Goal: Transaction & Acquisition: Purchase product/service

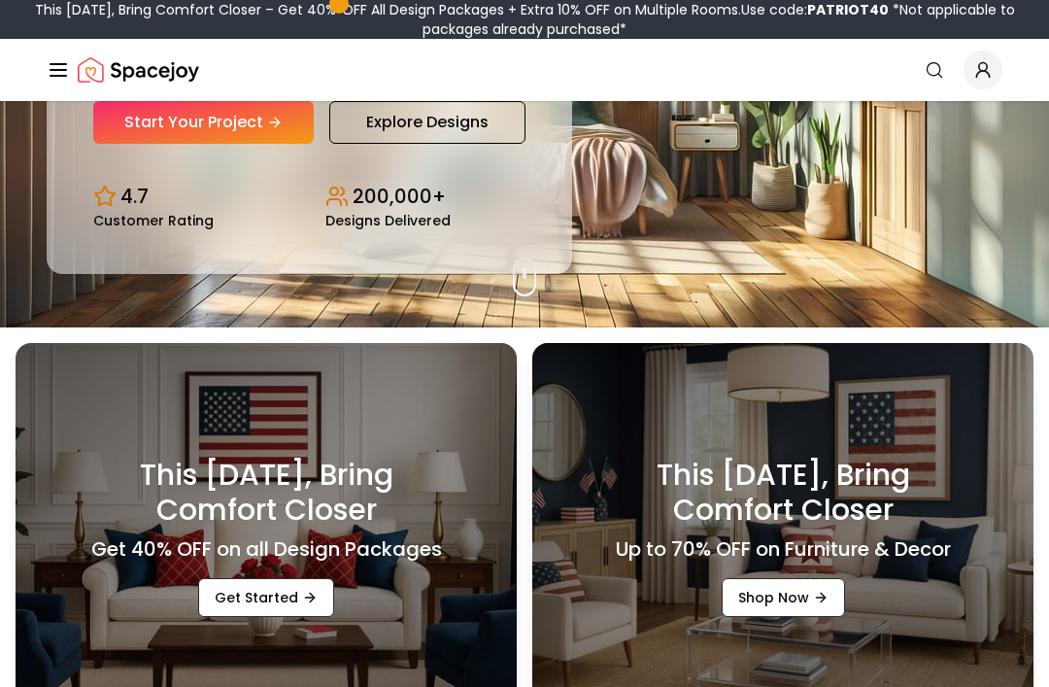
scroll to position [349, 0]
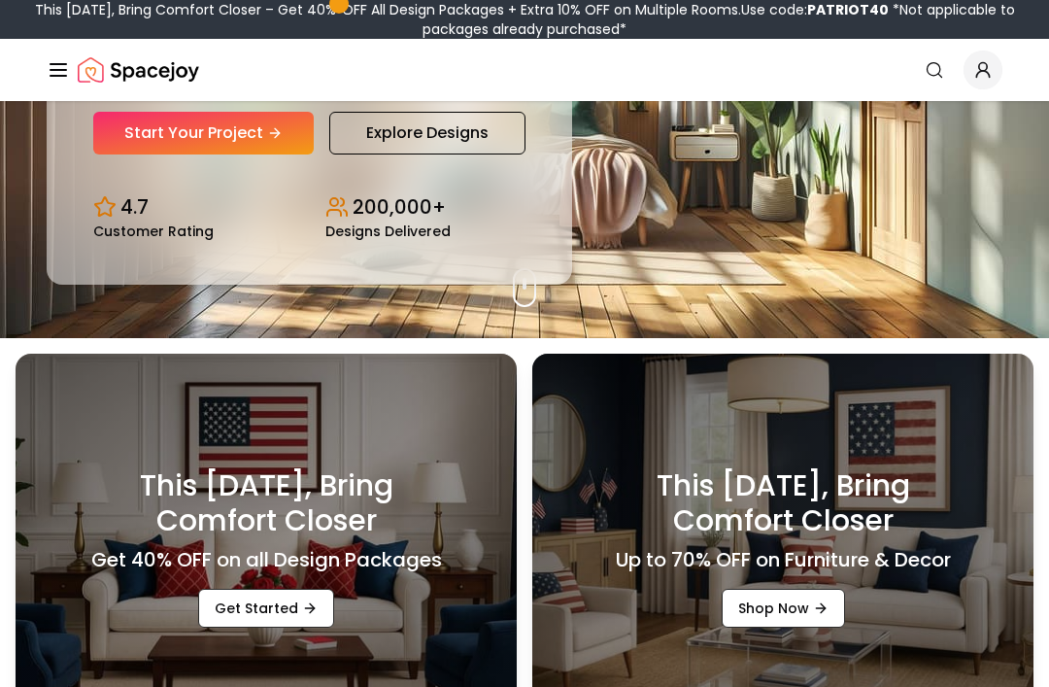
click at [149, 154] on link "Start Your Project" at bounding box center [203, 133] width 221 height 43
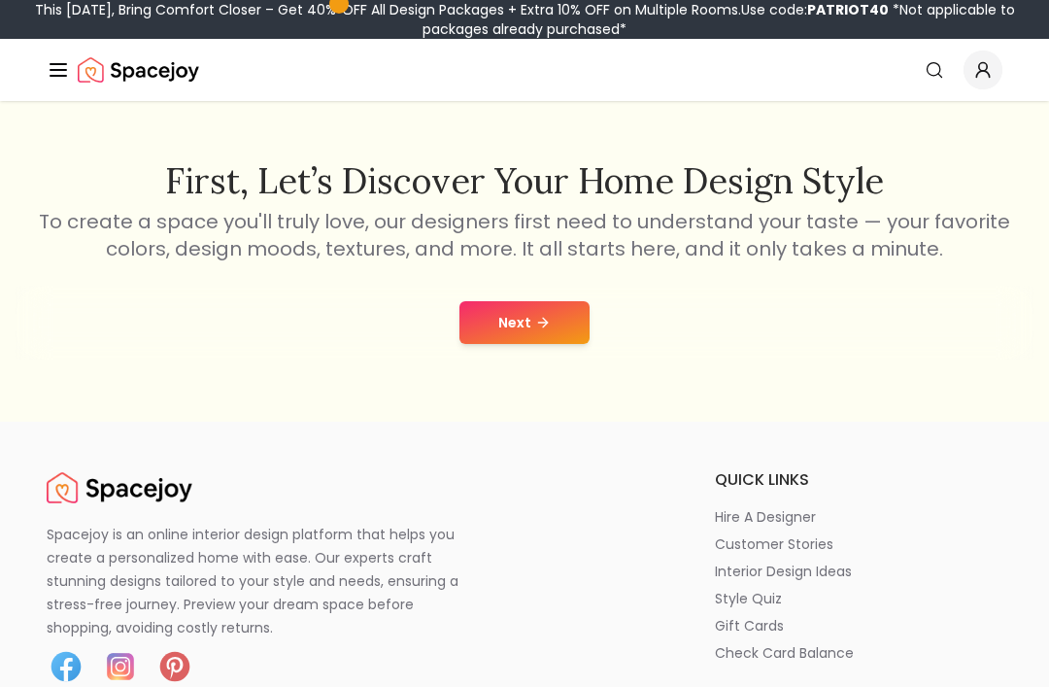
scroll to position [283, 0]
click at [543, 325] on icon at bounding box center [545, 321] width 5 height 9
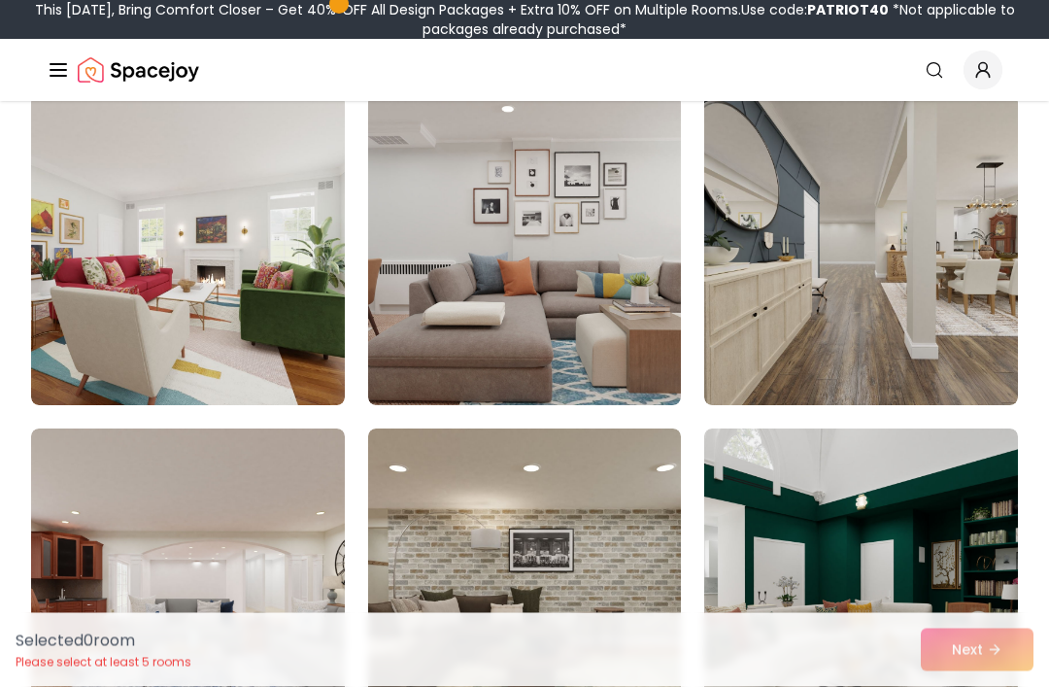
scroll to position [6878, 0]
click at [782, 194] on img at bounding box center [861, 249] width 314 height 311
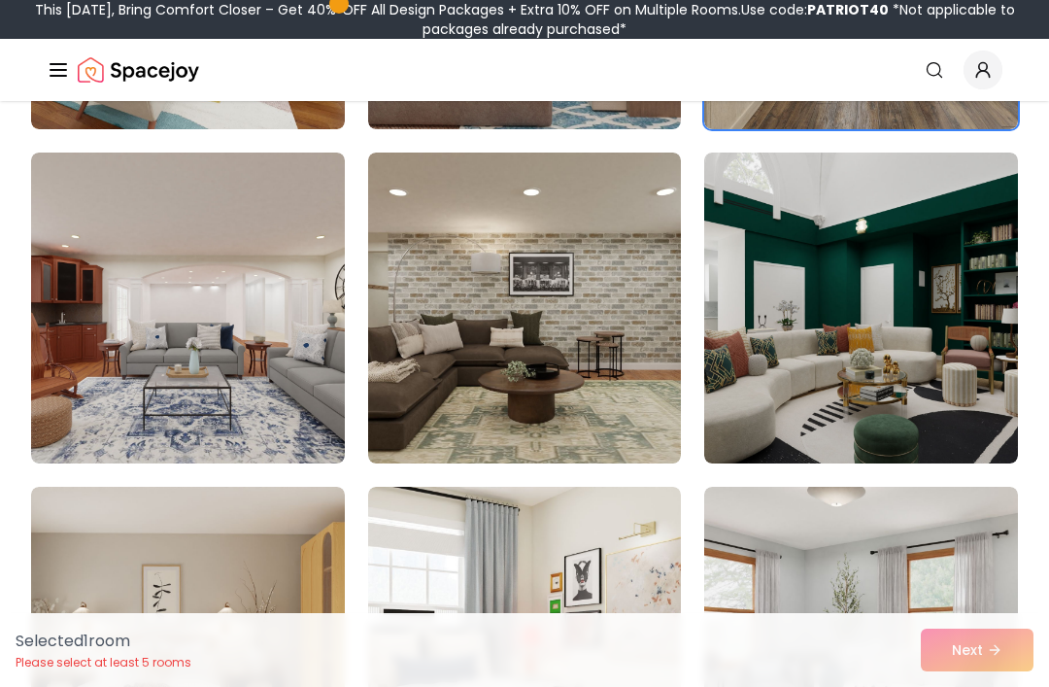
click at [955, 393] on img at bounding box center [861, 308] width 314 height 311
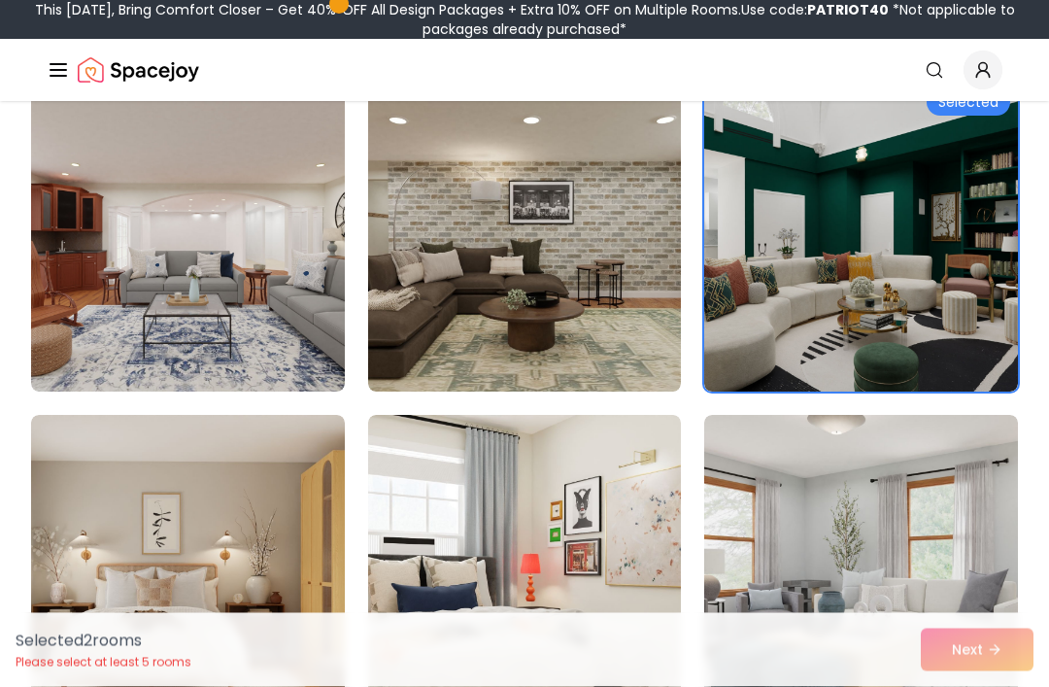
click at [89, 248] on img at bounding box center [188, 237] width 314 height 311
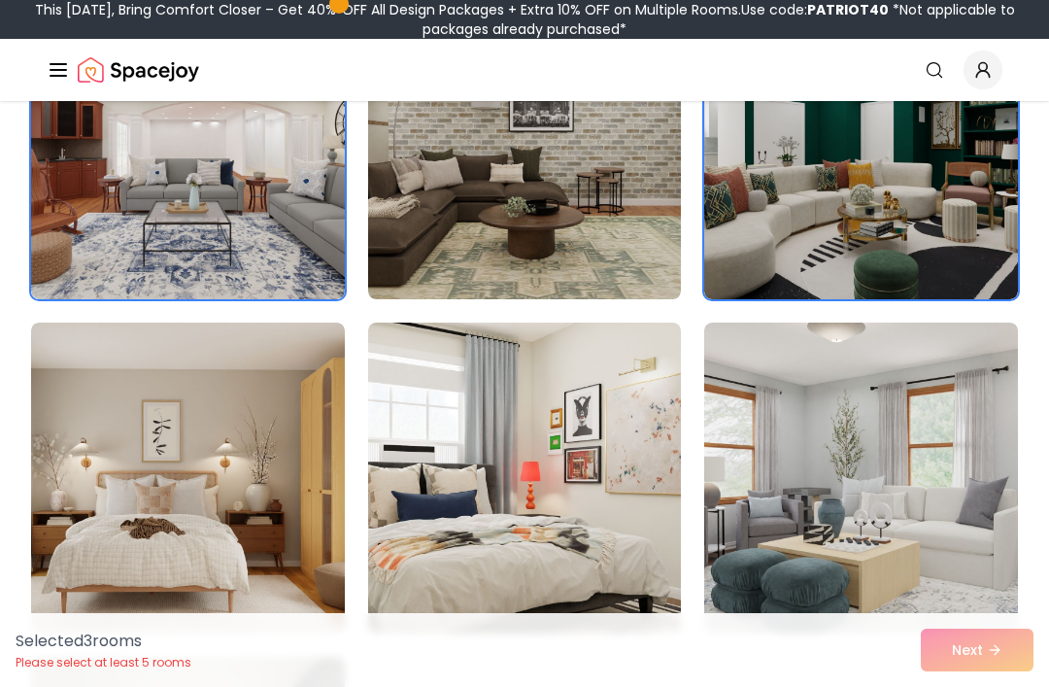
scroll to position [7331, 0]
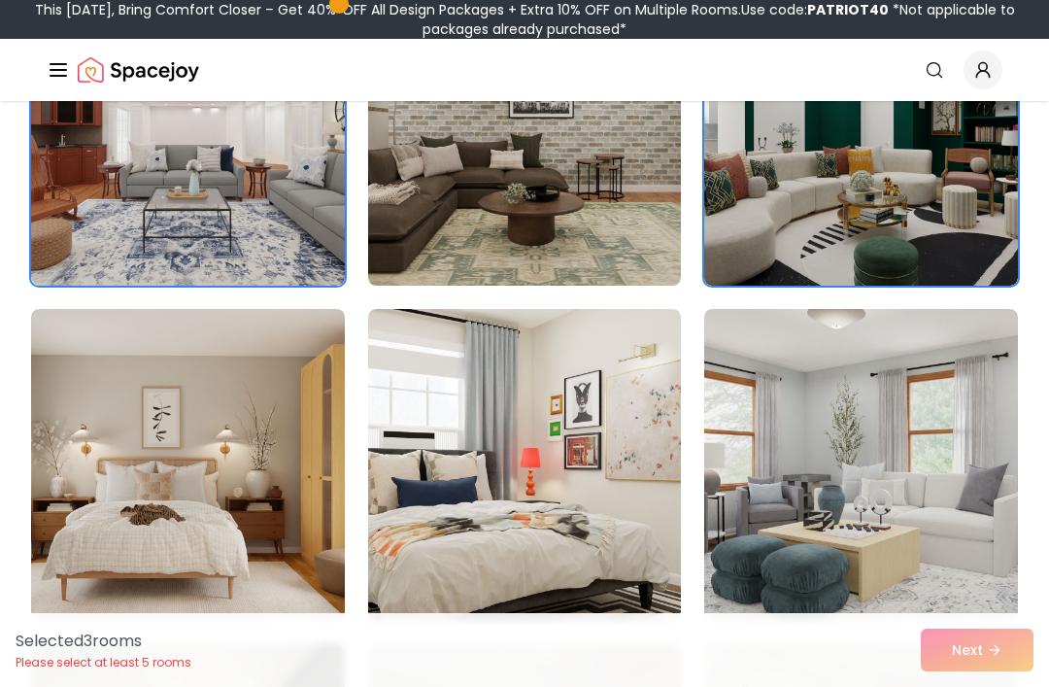
click at [435, 215] on img at bounding box center [525, 130] width 314 height 311
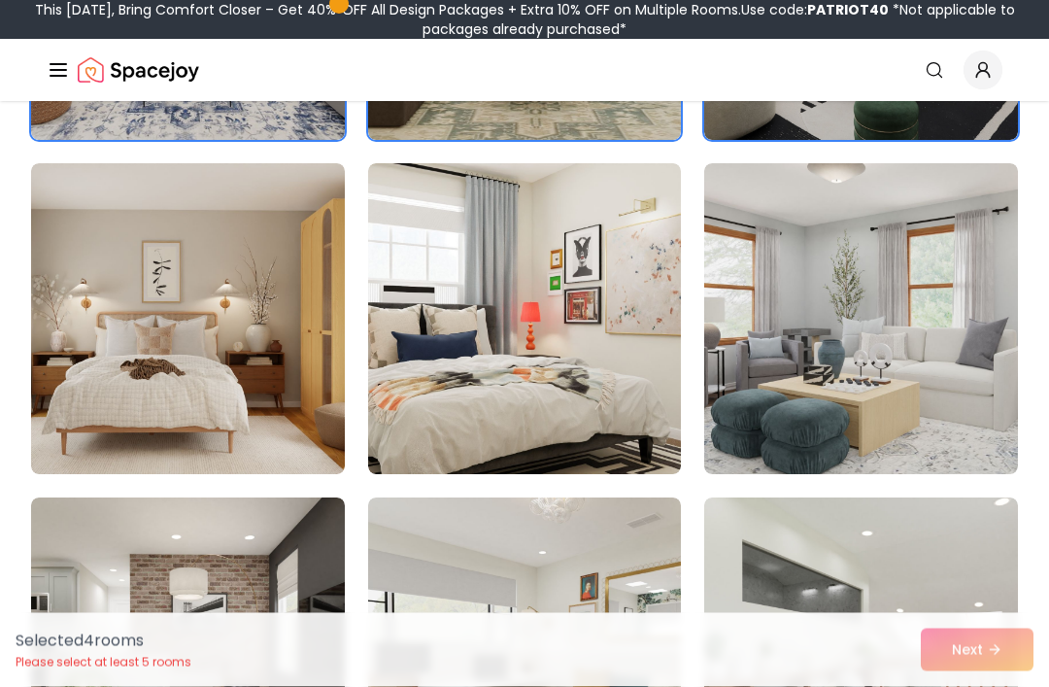
scroll to position [7477, 0]
click at [947, 393] on img at bounding box center [861, 318] width 314 height 311
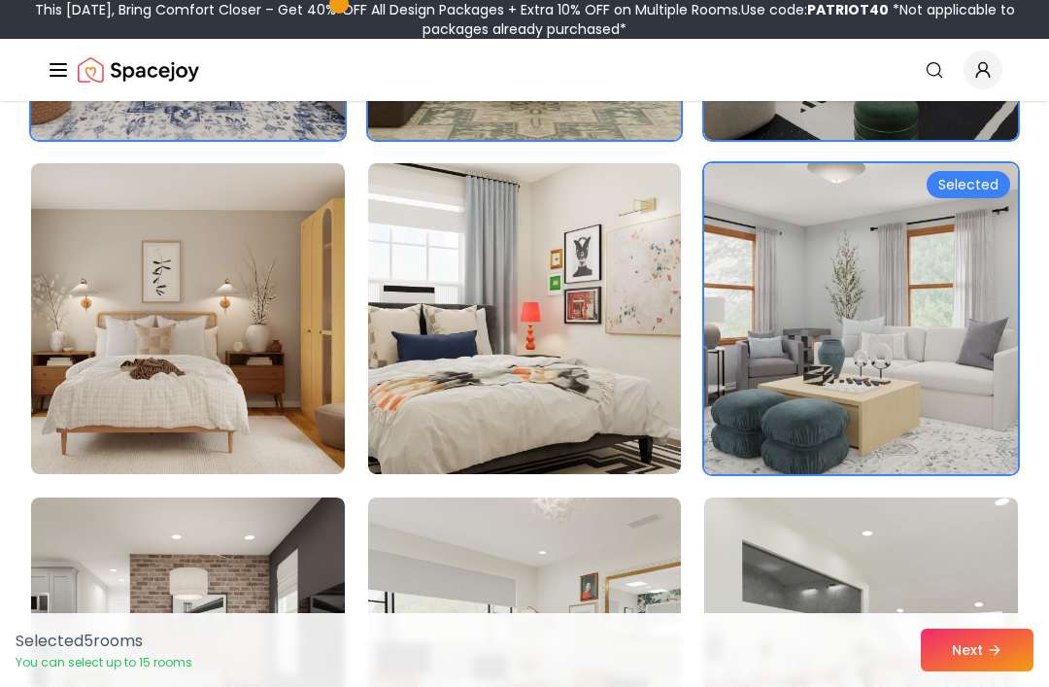
click at [973, 671] on button "Next" at bounding box center [977, 650] width 113 height 43
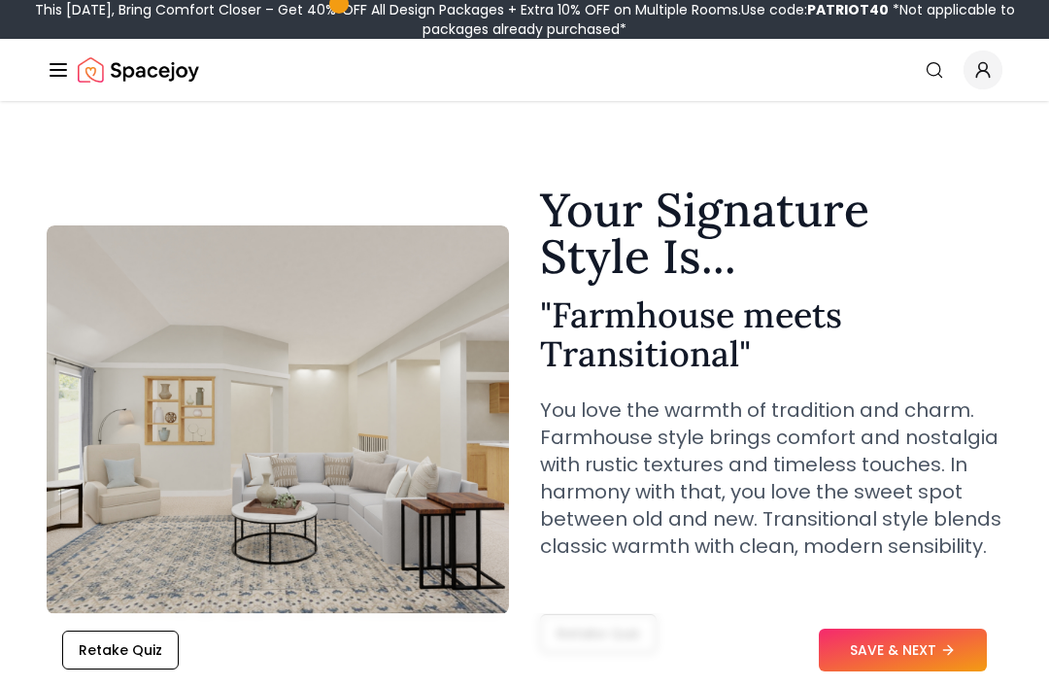
click at [104, 648] on button "Retake Quiz" at bounding box center [120, 650] width 117 height 39
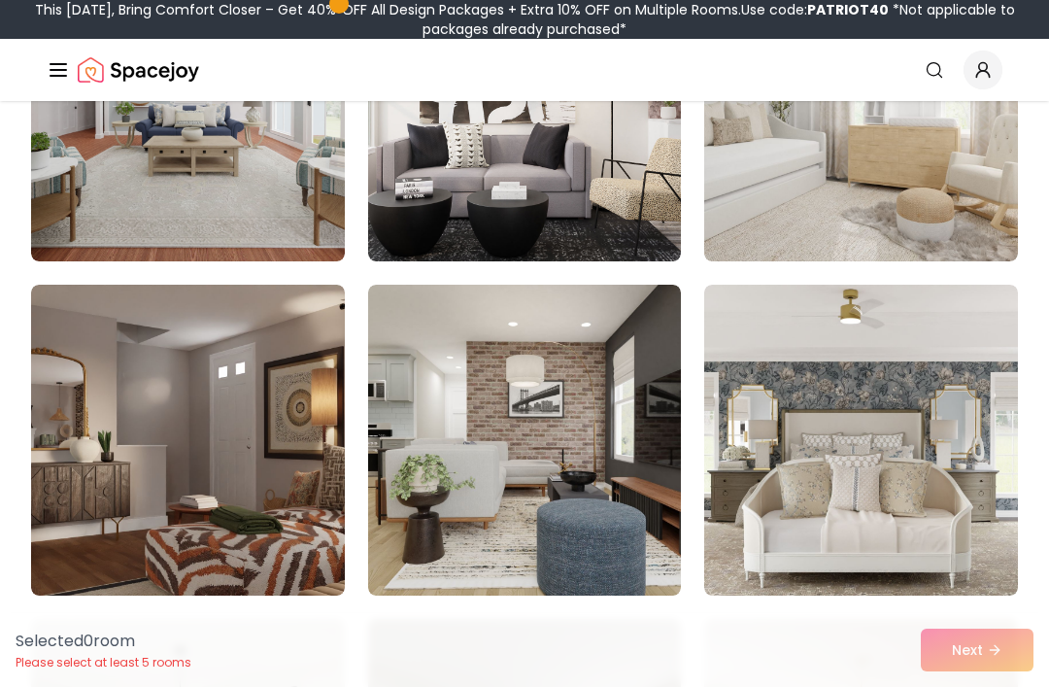
scroll to position [1980, 0]
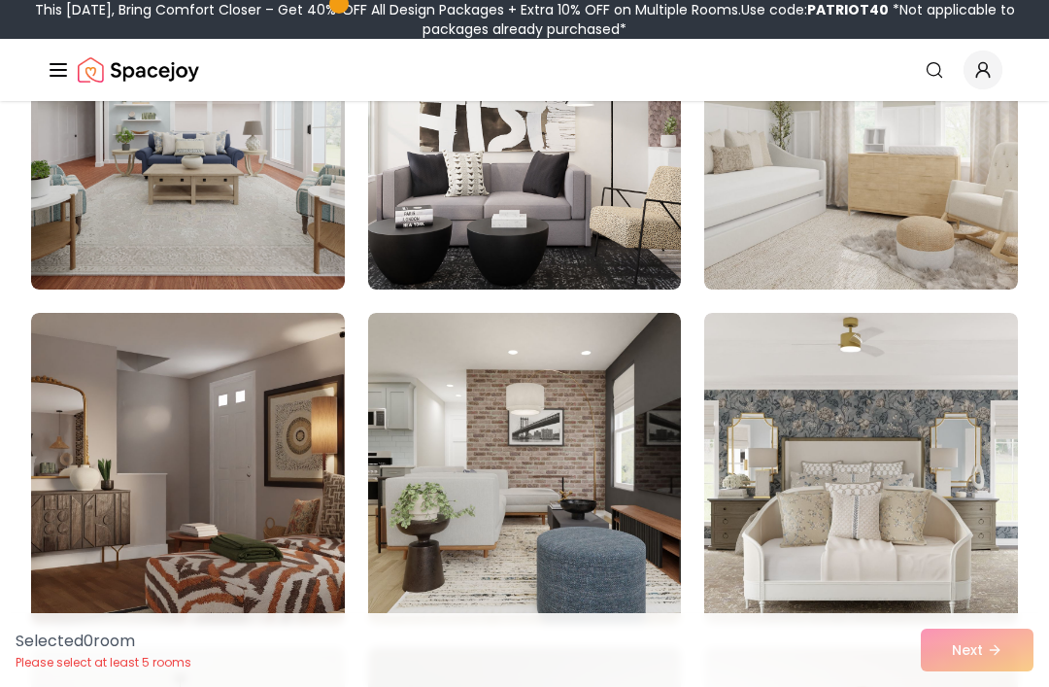
click at [98, 222] on img at bounding box center [188, 134] width 314 height 311
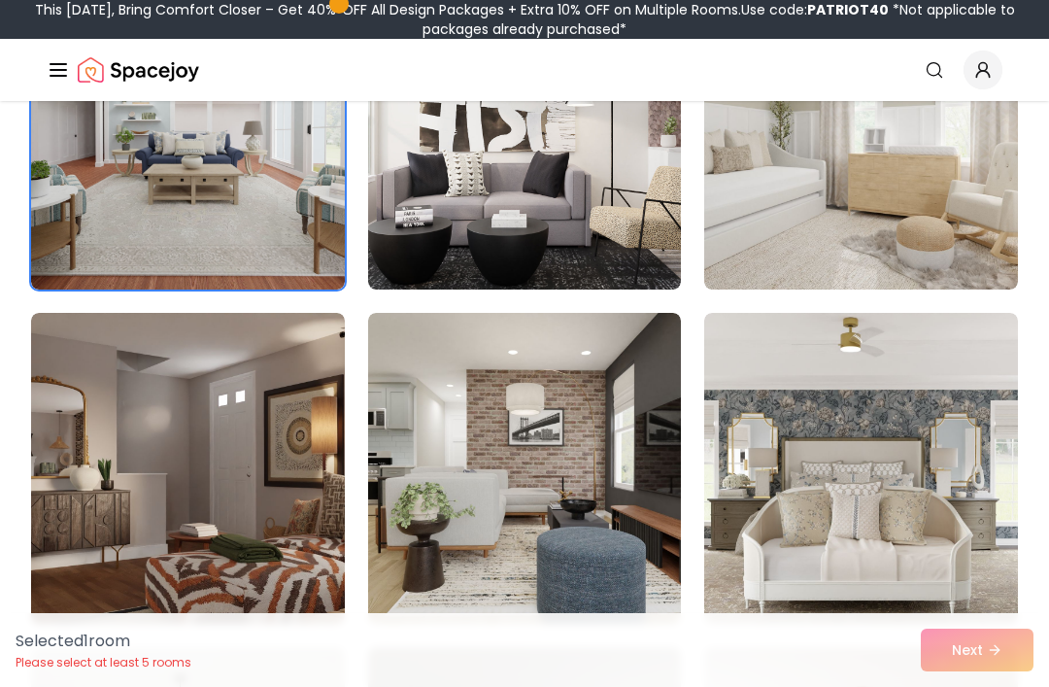
click at [103, 230] on img at bounding box center [188, 134] width 314 height 311
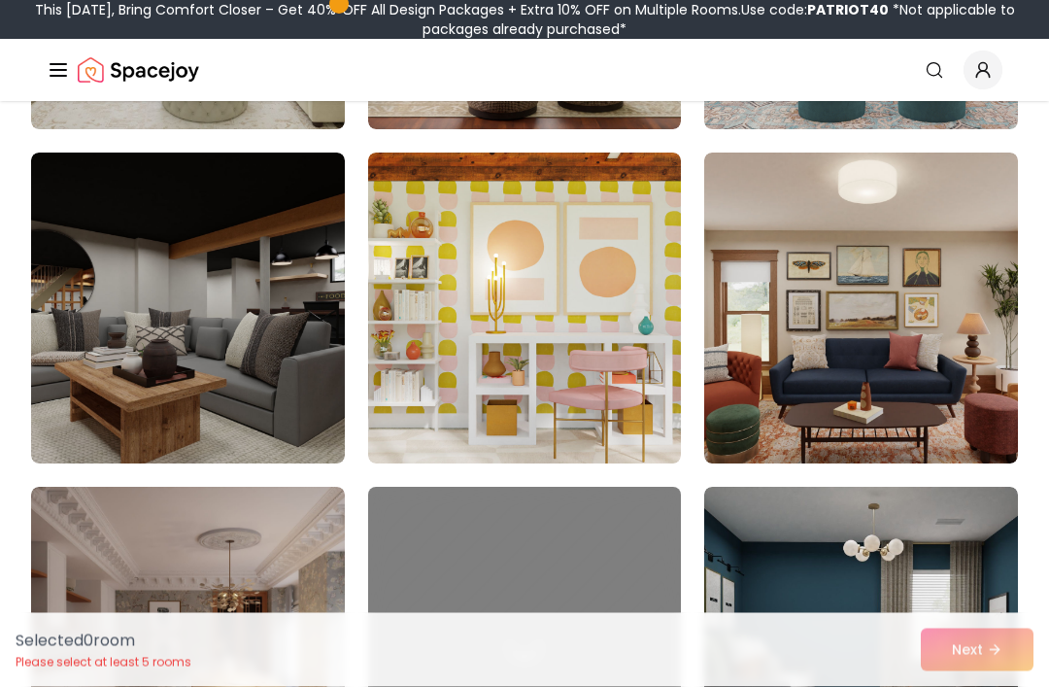
scroll to position [8156, 0]
click at [60, 358] on img at bounding box center [188, 308] width 314 height 311
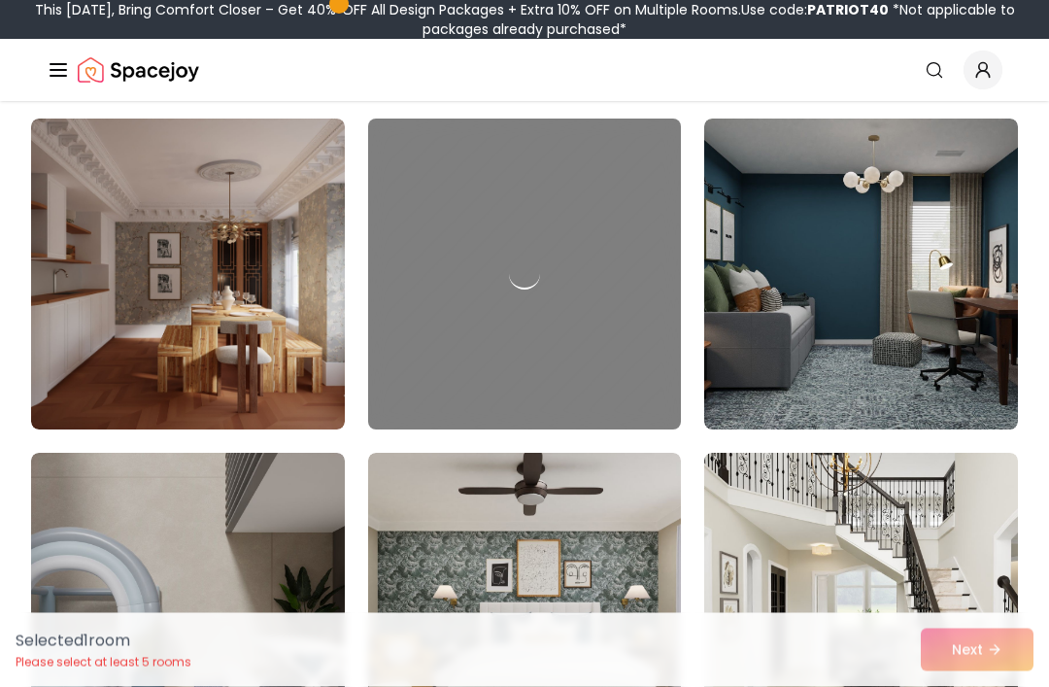
scroll to position [8525, 0]
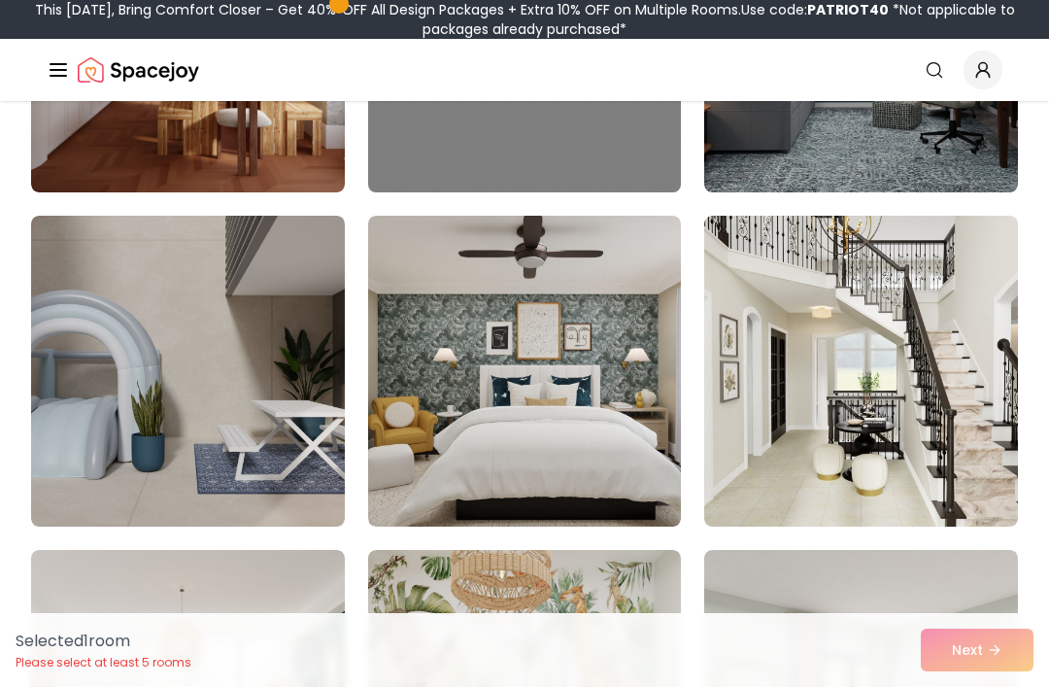
click at [931, 430] on img at bounding box center [861, 371] width 314 height 311
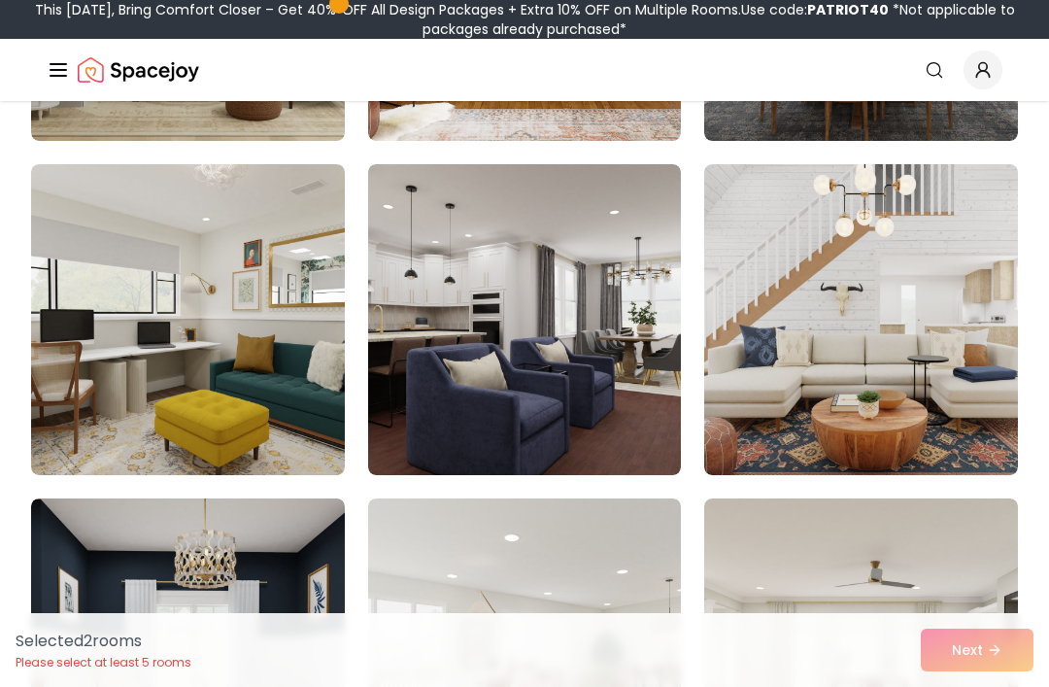
click at [587, 429] on img at bounding box center [525, 319] width 314 height 311
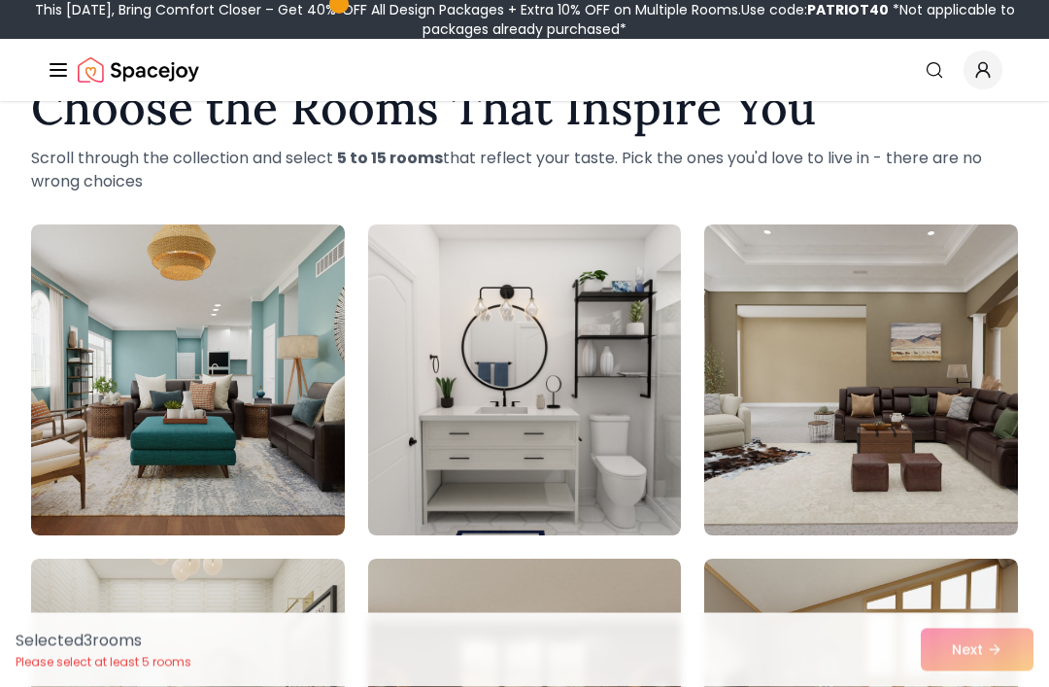
scroll to position [64, 0]
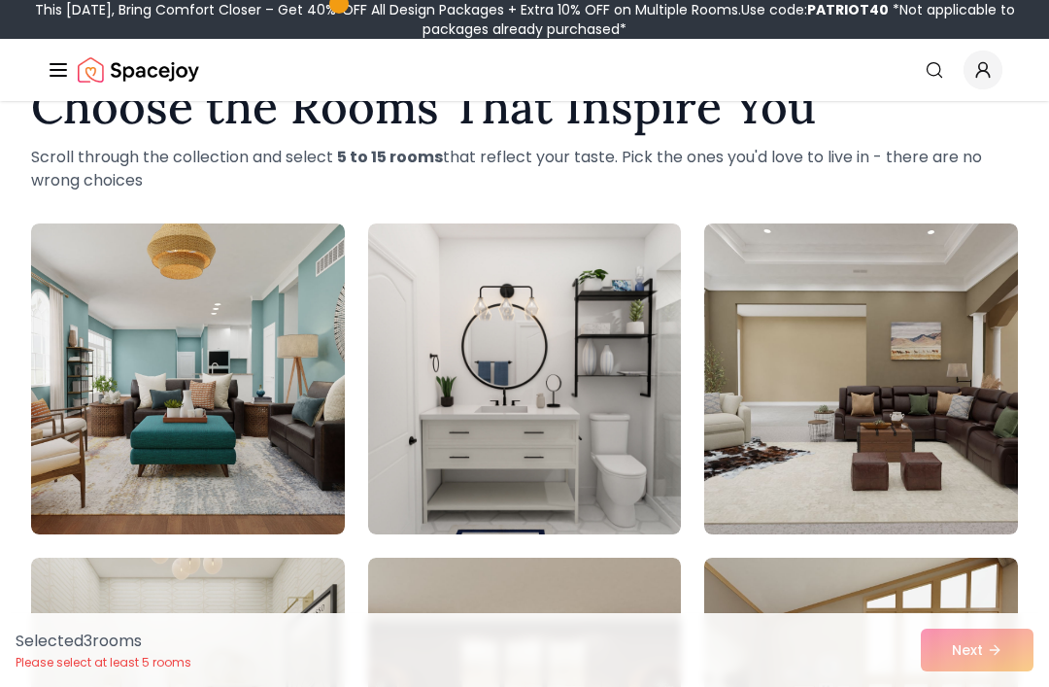
click at [925, 424] on img at bounding box center [861, 378] width 314 height 311
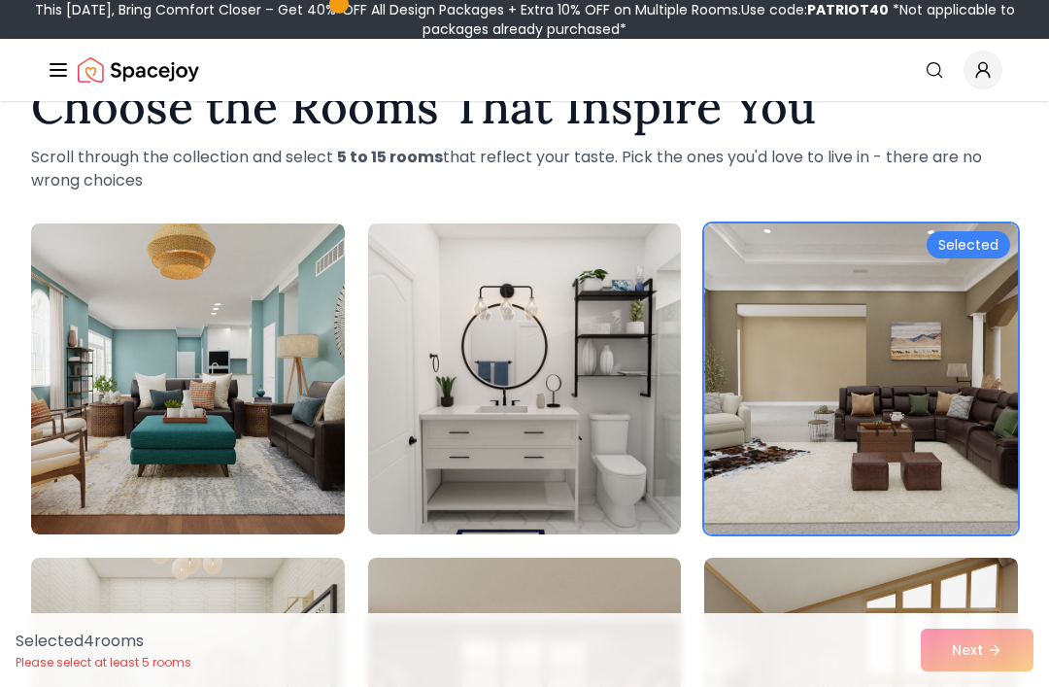
click at [589, 450] on img at bounding box center [525, 378] width 314 height 311
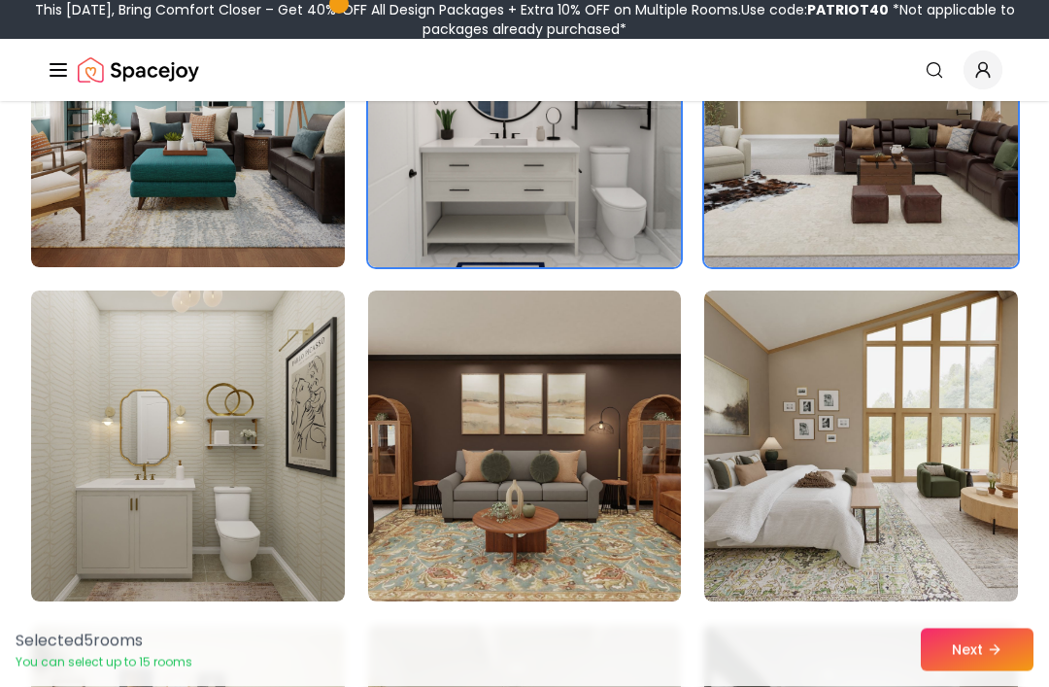
scroll to position [331, 0]
click at [910, 482] on img at bounding box center [861, 445] width 314 height 311
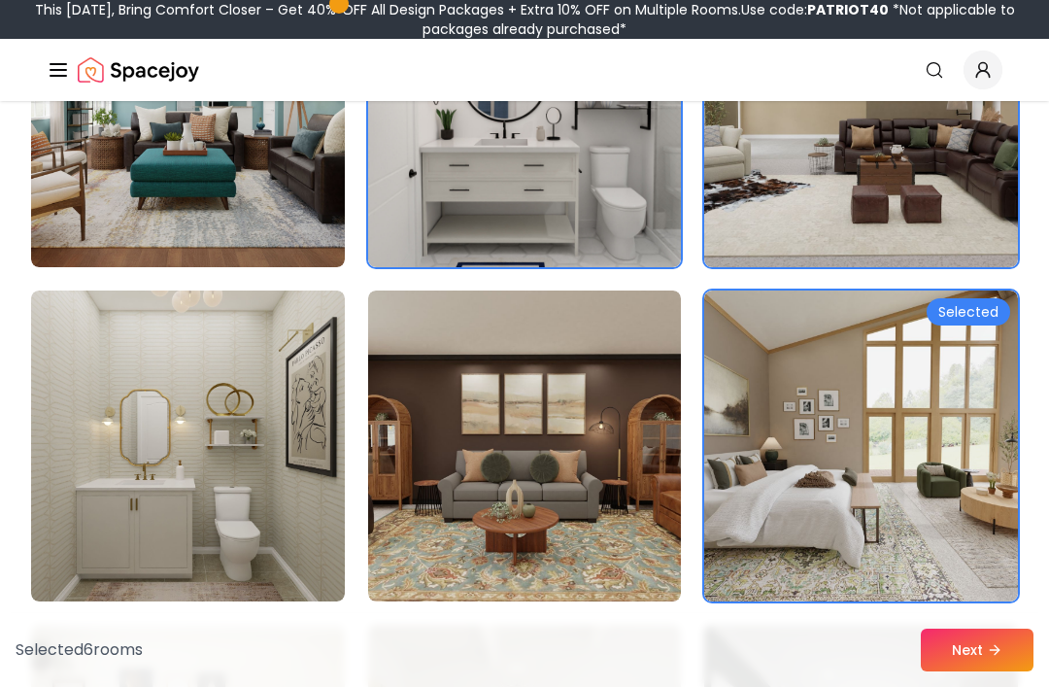
click at [919, 497] on img at bounding box center [861, 445] width 314 height 311
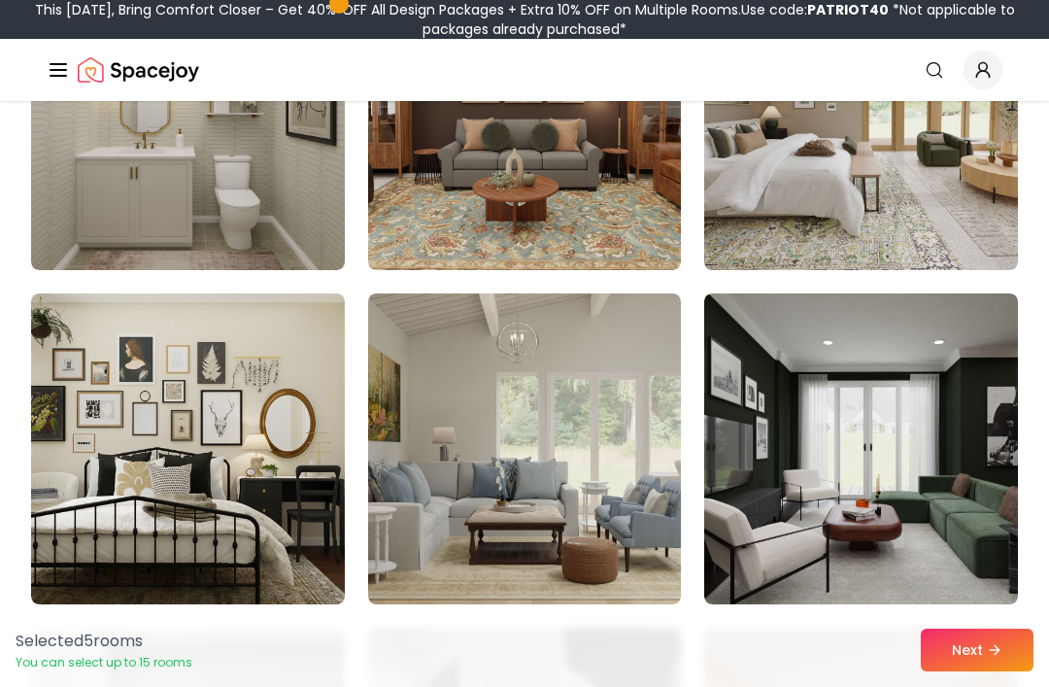
scroll to position [664, 0]
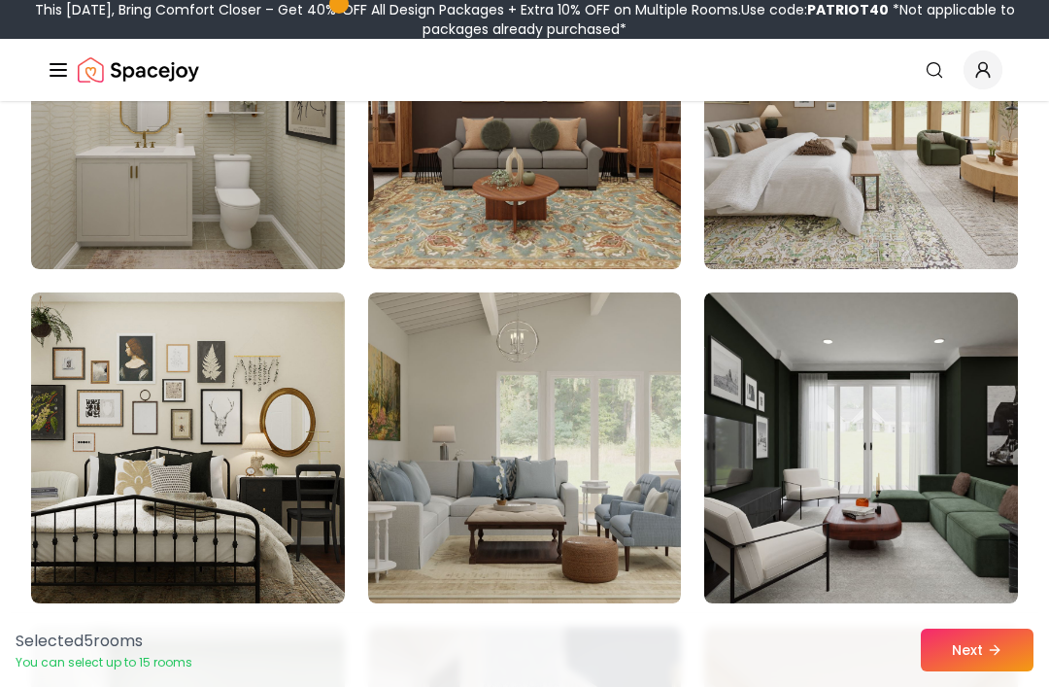
click at [590, 492] on img at bounding box center [525, 447] width 314 height 311
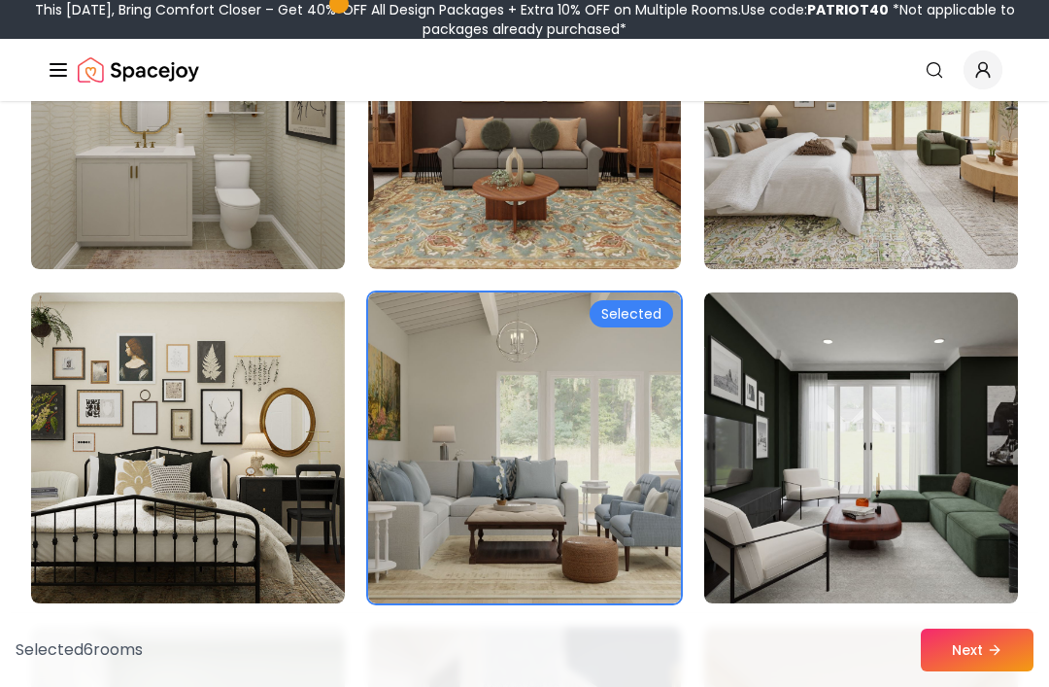
click at [974, 671] on button "Next" at bounding box center [977, 650] width 113 height 43
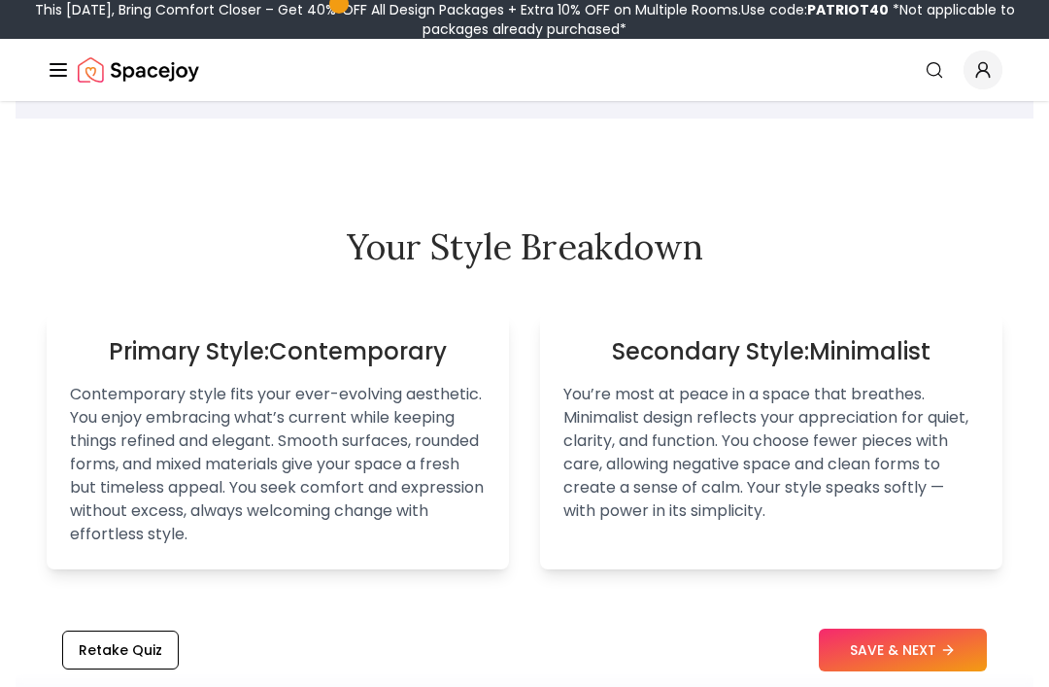
scroll to position [1190, 0]
click at [128, 394] on p "Contemporary style fits your ever-evolving aesthetic. You enjoy embracing what’…" at bounding box center [278, 465] width 416 height 163
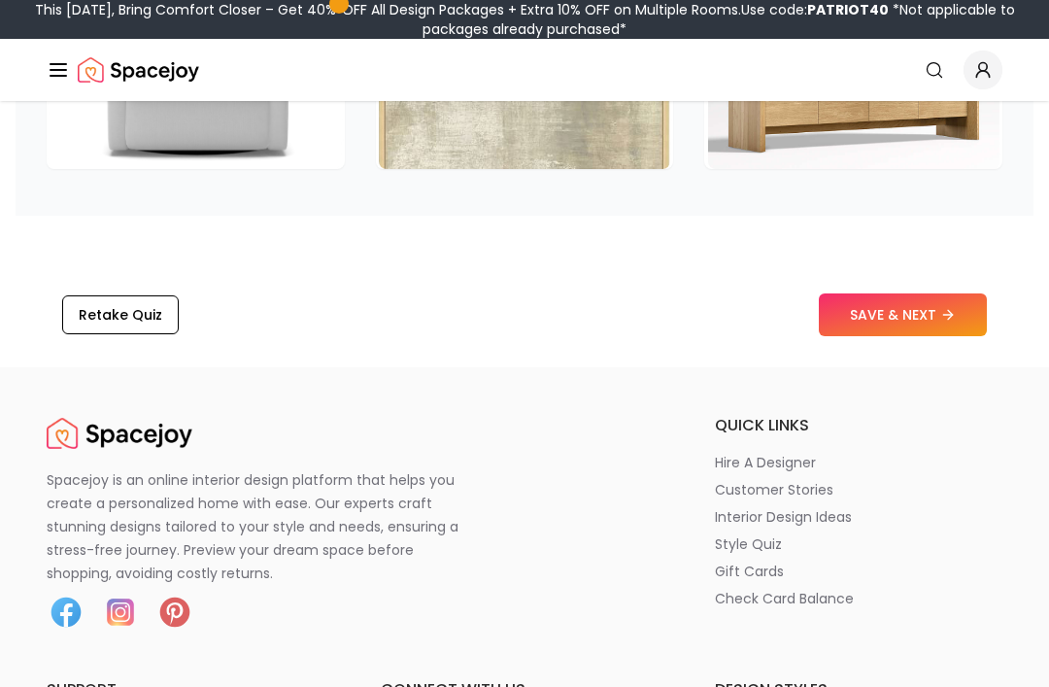
scroll to position [3323, 0]
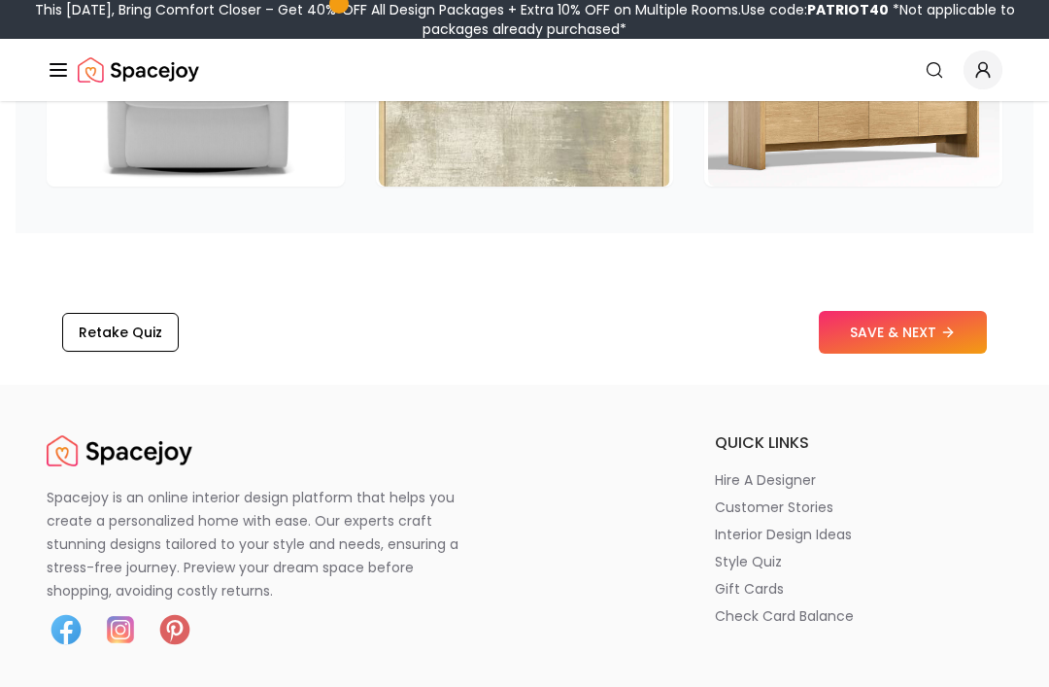
click at [957, 347] on button "SAVE & NEXT" at bounding box center [903, 332] width 168 height 43
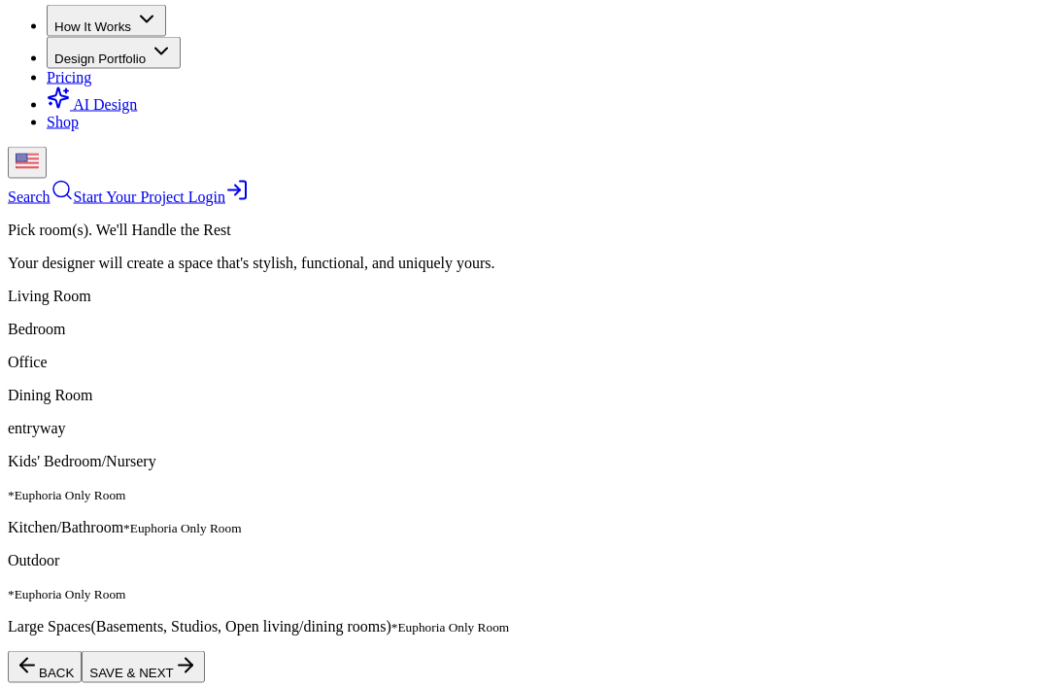
scroll to position [165, 0]
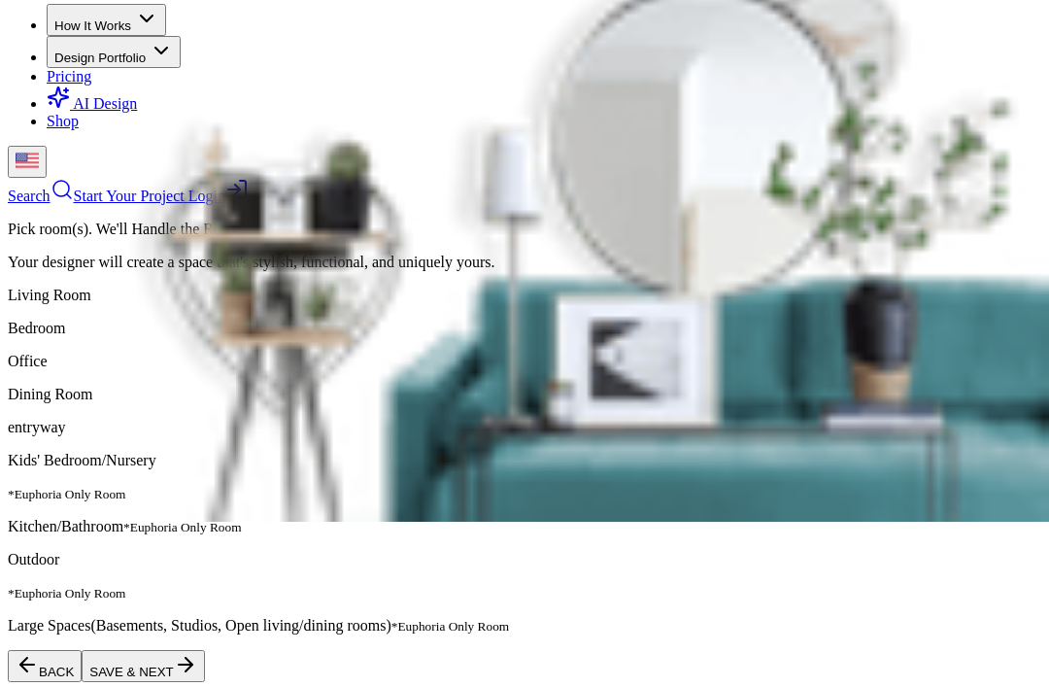
click at [90, 287] on p "Living Room" at bounding box center [525, 295] width 1034 height 17
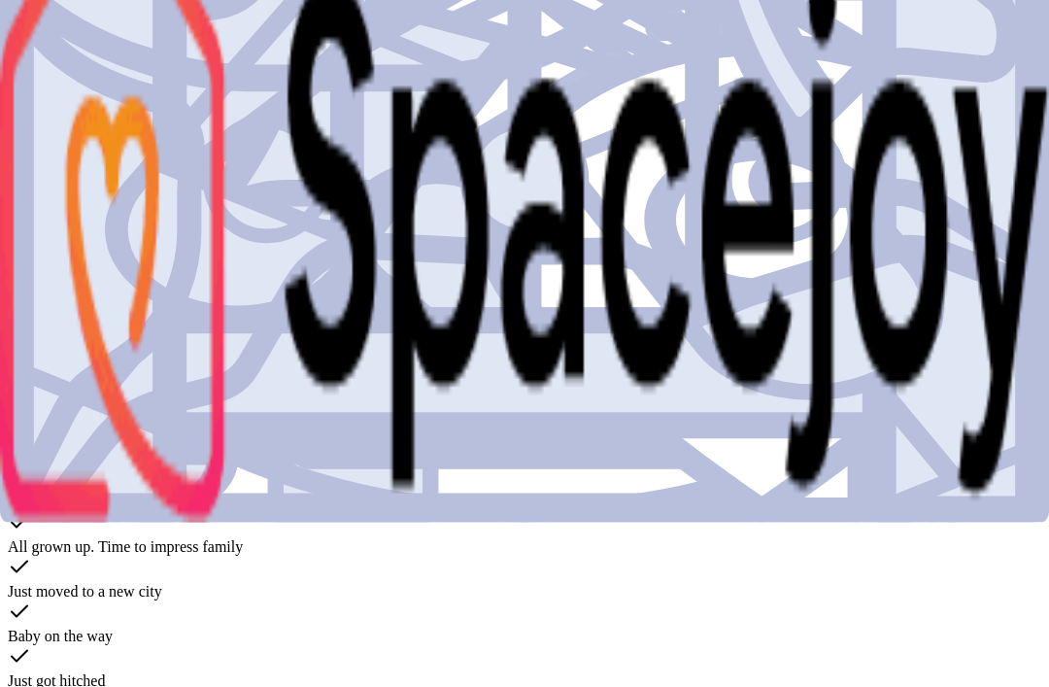
scroll to position [165, 0]
click at [96, 314] on label "Just moved to a new house" at bounding box center [91, 322] width 167 height 17
click at [238, 509] on label "Budget now allows for new furniture" at bounding box center [123, 501] width 230 height 17
click at [938, 537] on div "All grown up. Time to impress family" at bounding box center [525, 545] width 1034 height 17
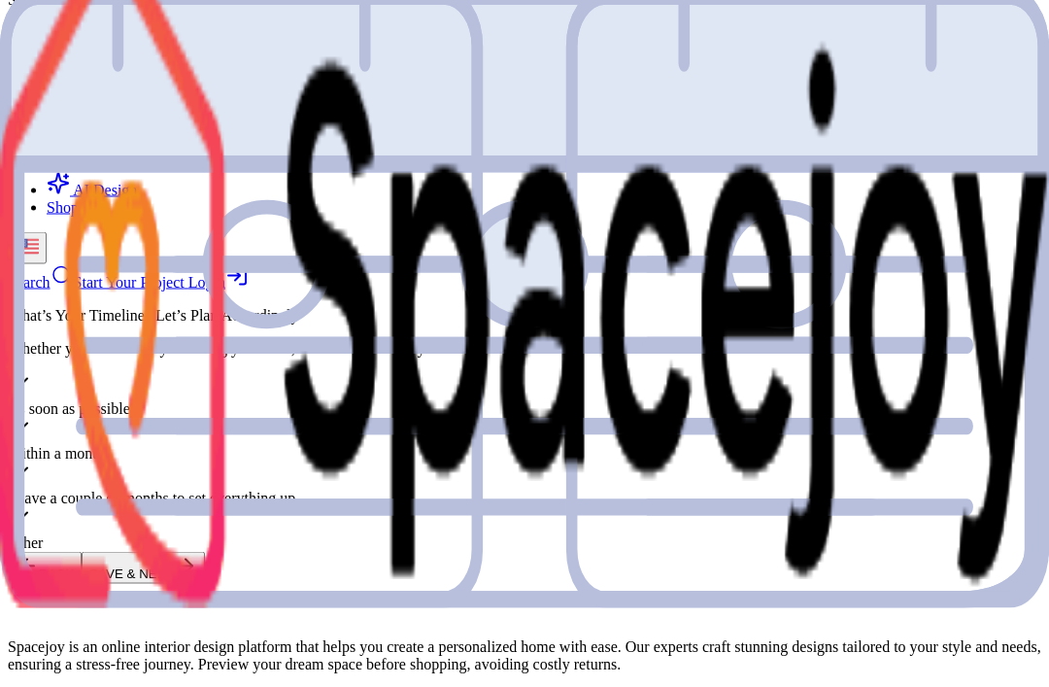
scroll to position [84, 0]
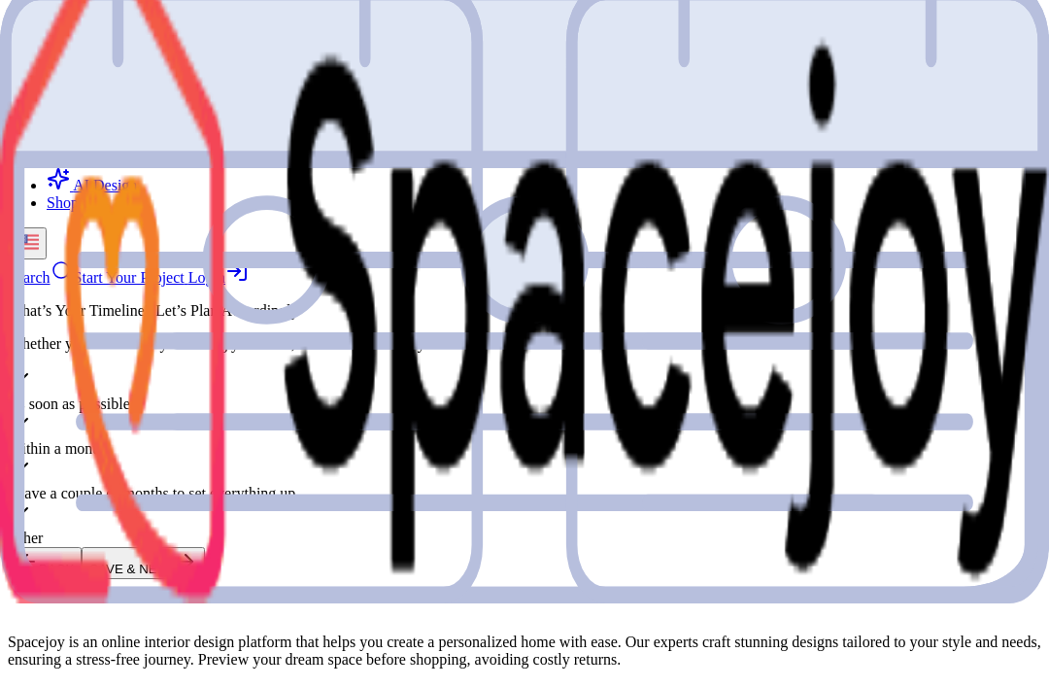
click at [943, 458] on div "I have a couple of months to set everything up" at bounding box center [525, 480] width 1034 height 45
click at [204, 579] on button "SAVE & NEXT" at bounding box center [143, 563] width 122 height 32
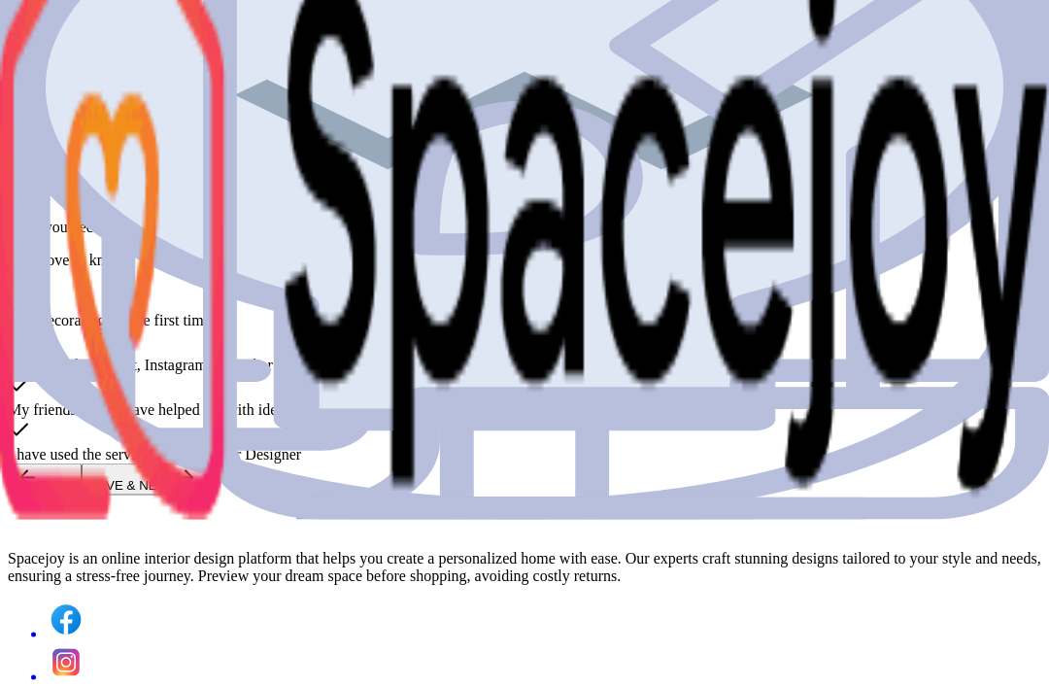
scroll to position [169, 0]
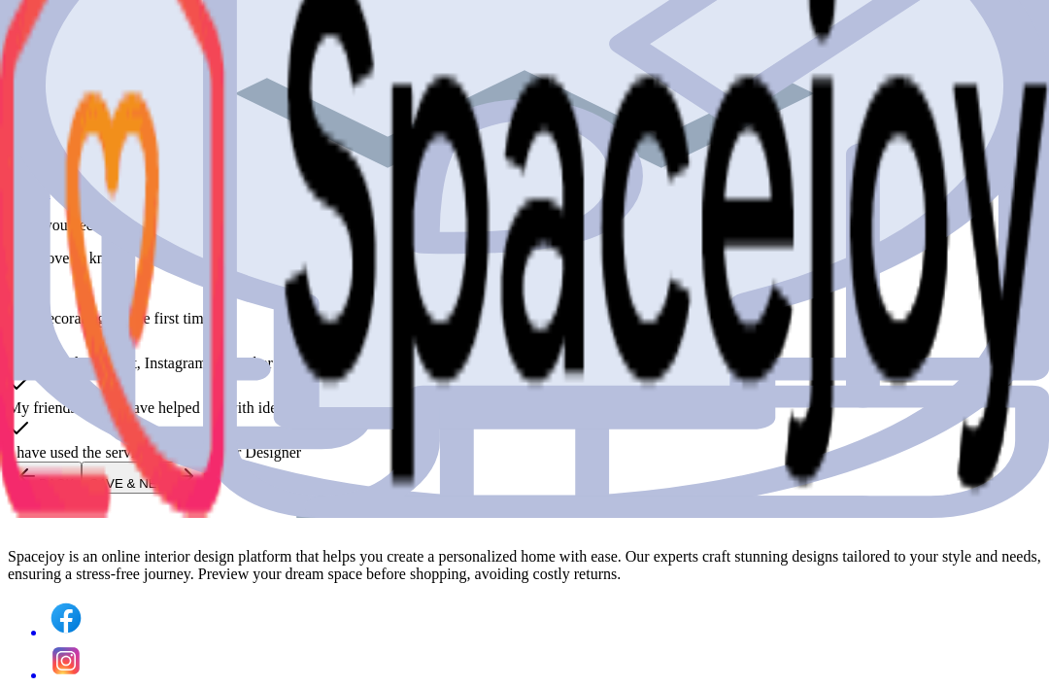
click at [366, 355] on label "I have used Pinterest, Instagram, and other online sources" at bounding box center [187, 363] width 359 height 17
click at [204, 494] on button "SAVE & NEXT" at bounding box center [143, 477] width 122 height 32
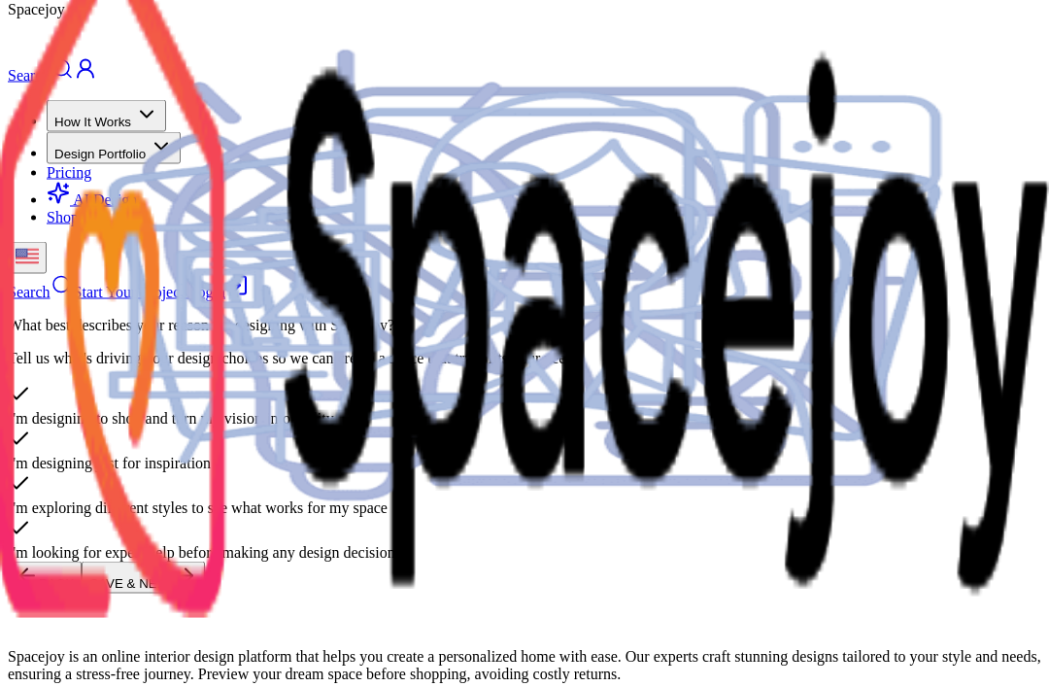
scroll to position [70, 0]
click at [388, 498] on label "I'm exploring different styles to see what works for my space" at bounding box center [198, 506] width 380 height 17
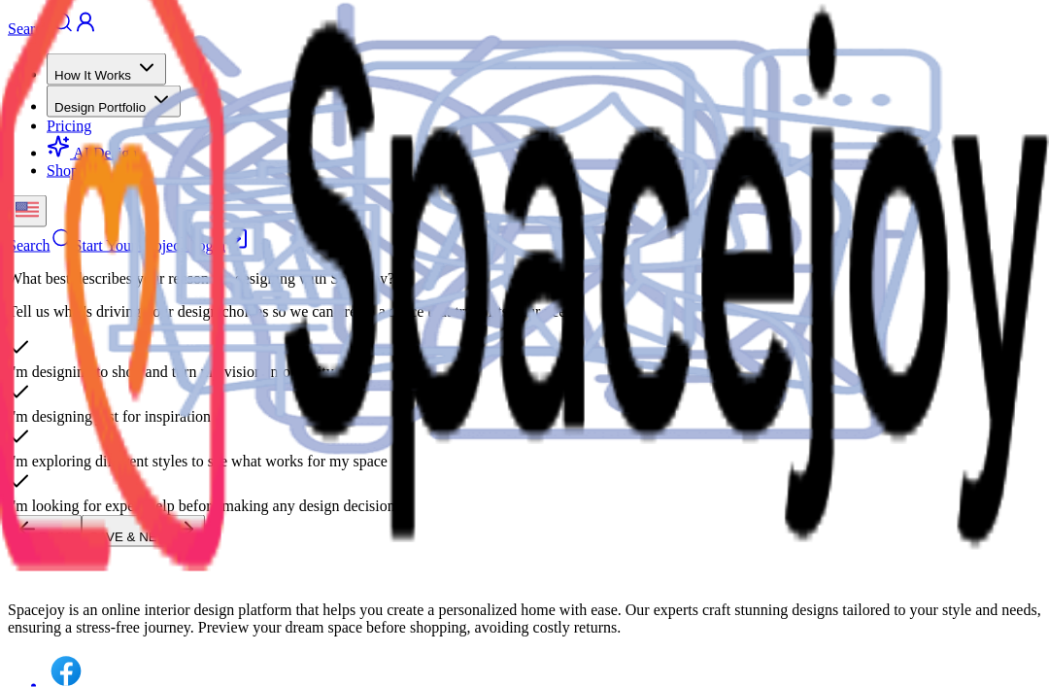
scroll to position [117, 0]
click at [105, 362] on div "I'm designing to shop and turn my vision into reality" at bounding box center [525, 370] width 1034 height 17
click at [204, 546] on button "SAVE & NEXT" at bounding box center [143, 530] width 122 height 32
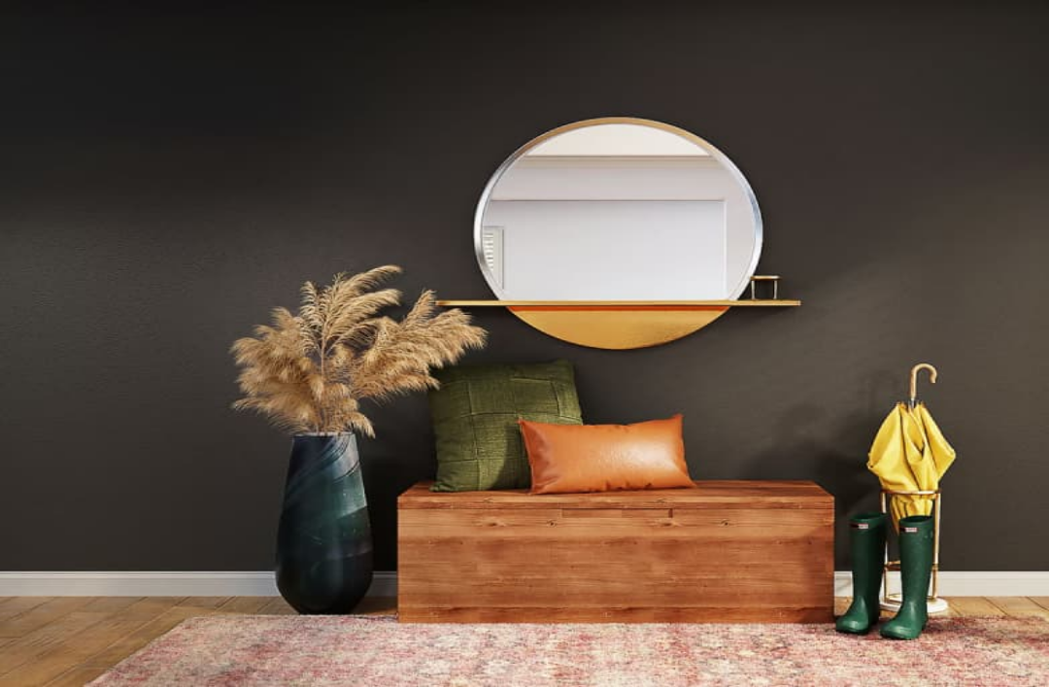
scroll to position [107, 0]
click at [124, 258] on input "First name *" at bounding box center [77, 248] width 138 height 19
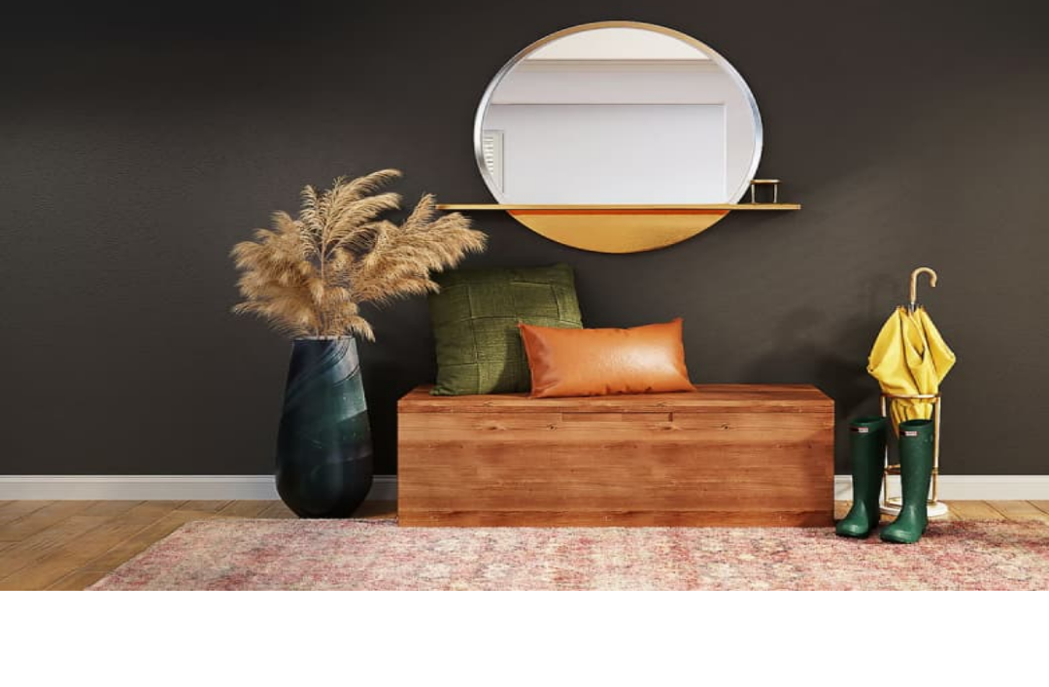
type input "*****"
click at [125, 277] on input "Last name *" at bounding box center [77, 286] width 138 height 19
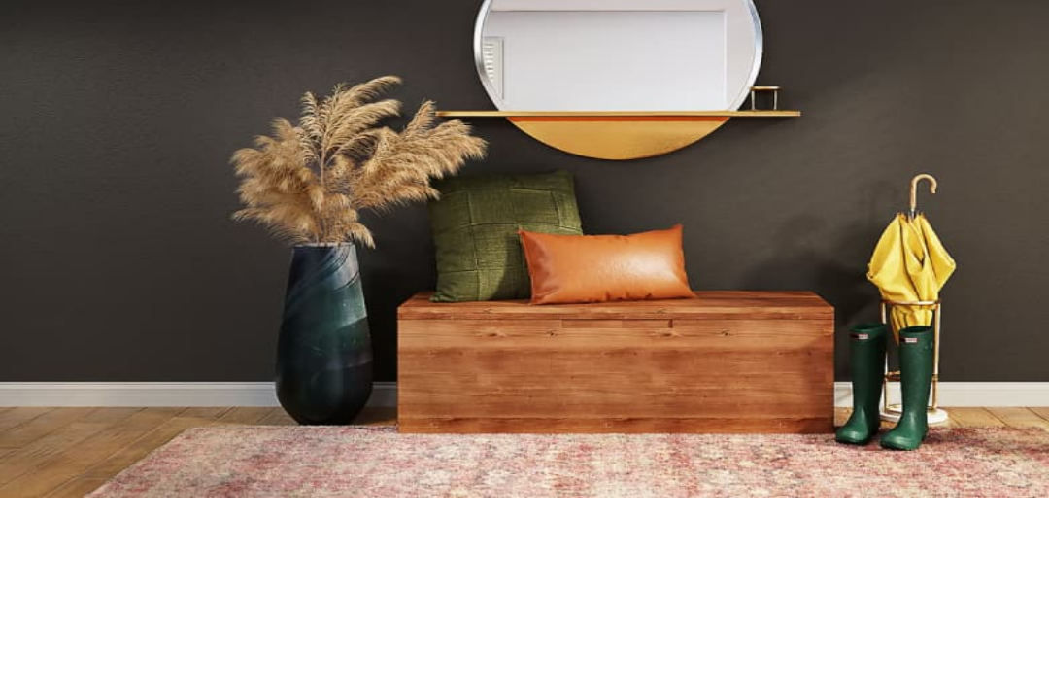
type input "****"
click at [109, 315] on input "Email address *" at bounding box center [77, 324] width 138 height 19
type input "**********"
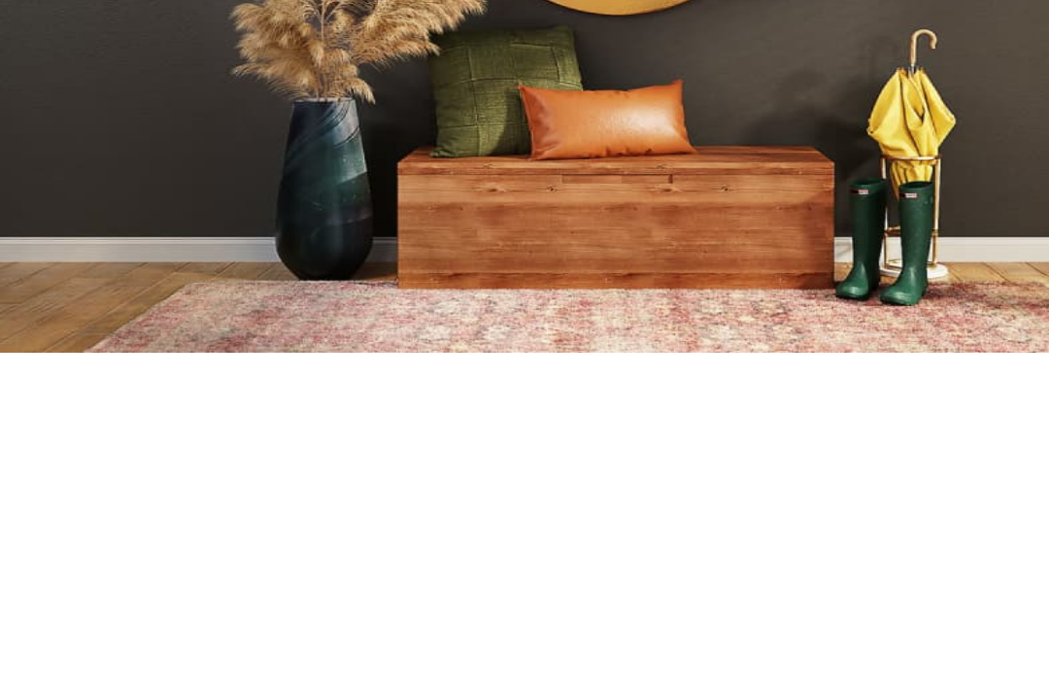
click at [69, 423] on button "Sign Up" at bounding box center [38, 433] width 61 height 20
